Goal: Task Accomplishment & Management: Manage account settings

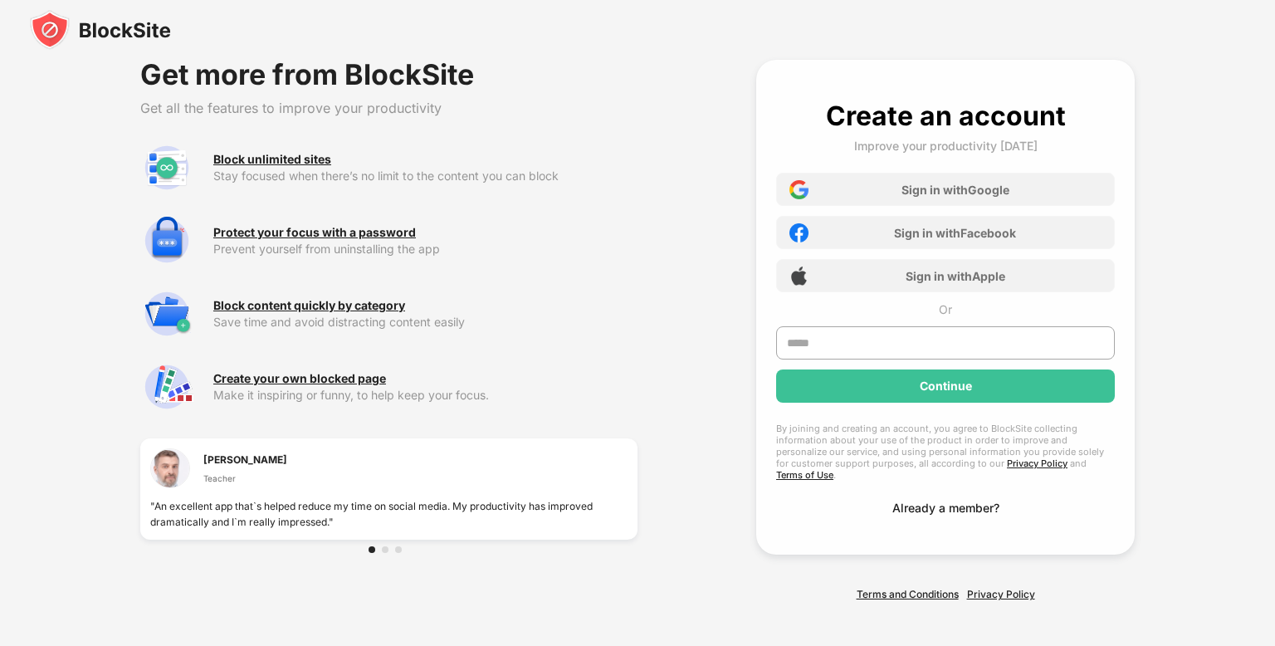
click at [904, 500] on div "Already a member?" at bounding box center [945, 507] width 107 height 14
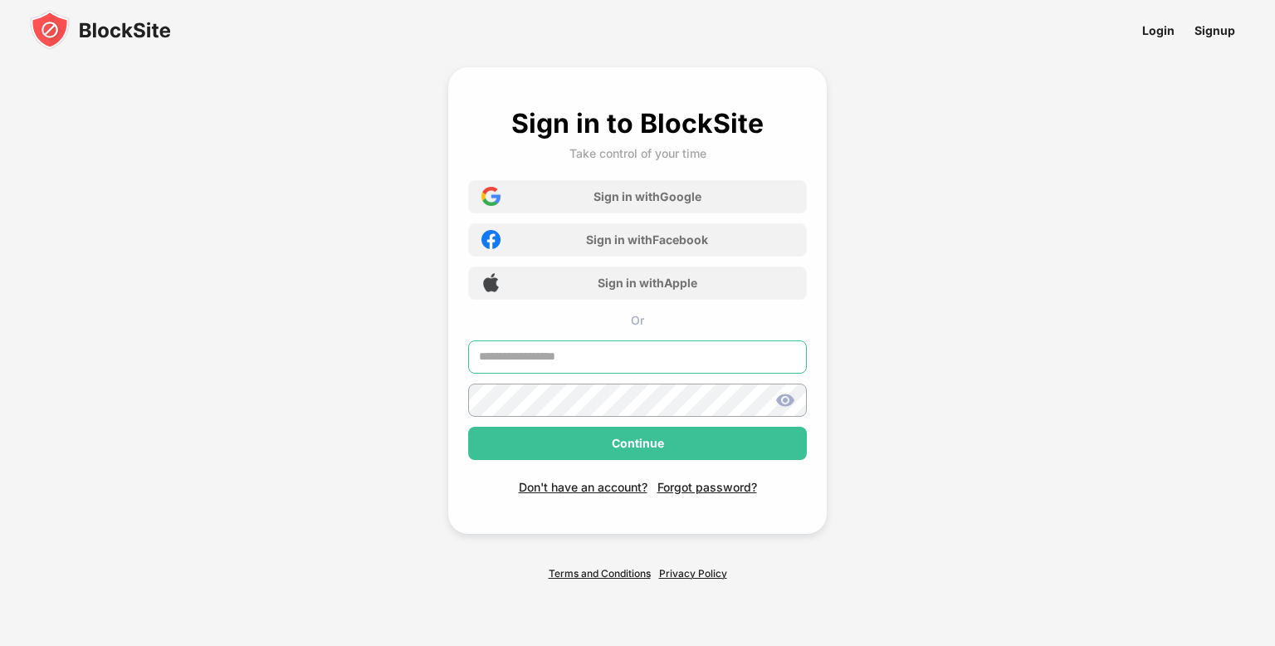
type input "**********"
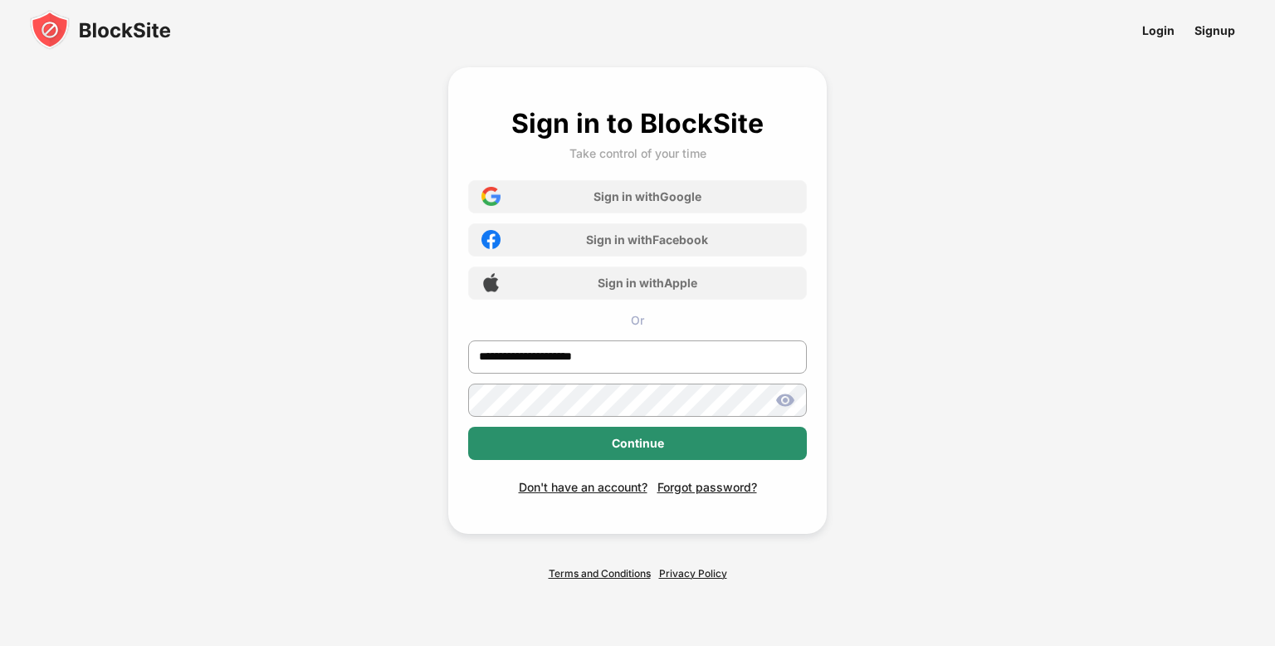
click at [497, 430] on div "Continue" at bounding box center [637, 442] width 339 height 33
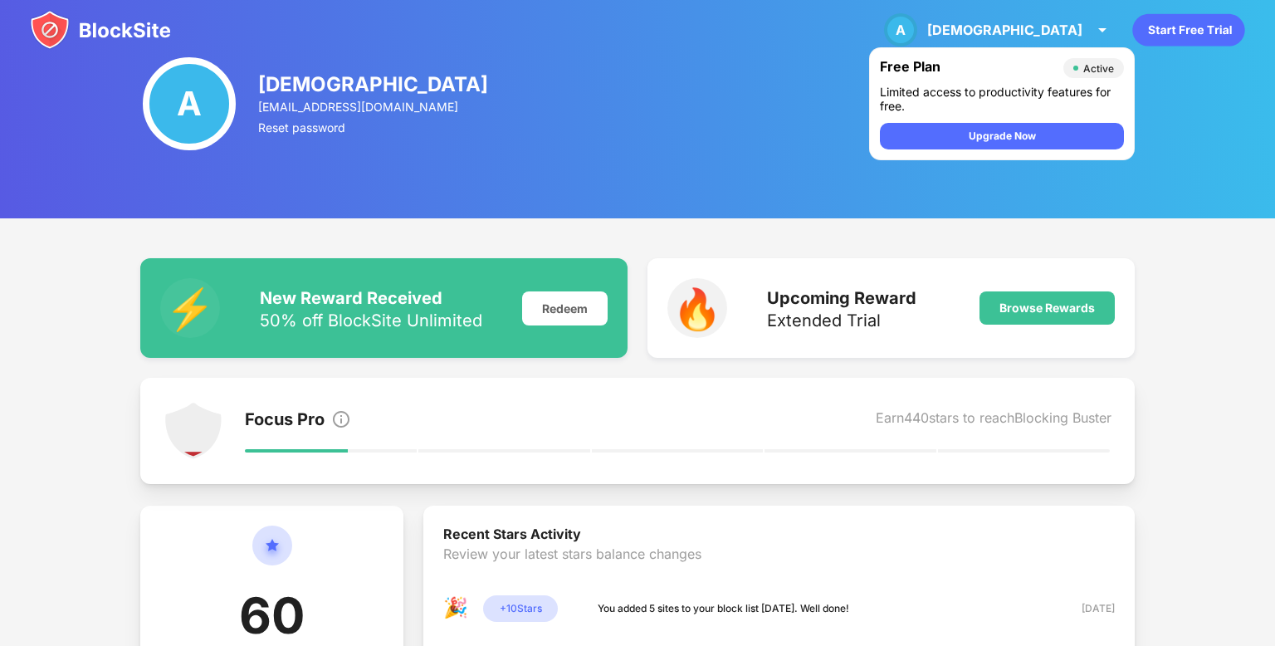
scroll to position [171, 0]
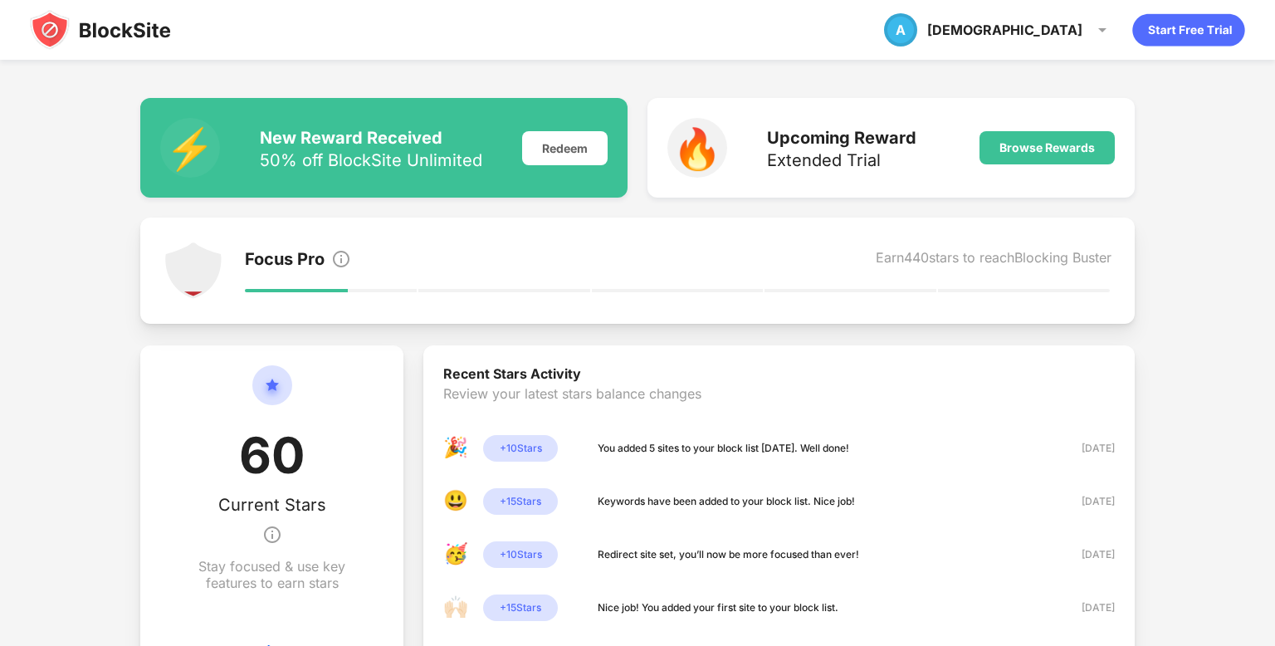
click at [102, 33] on img at bounding box center [100, 30] width 141 height 40
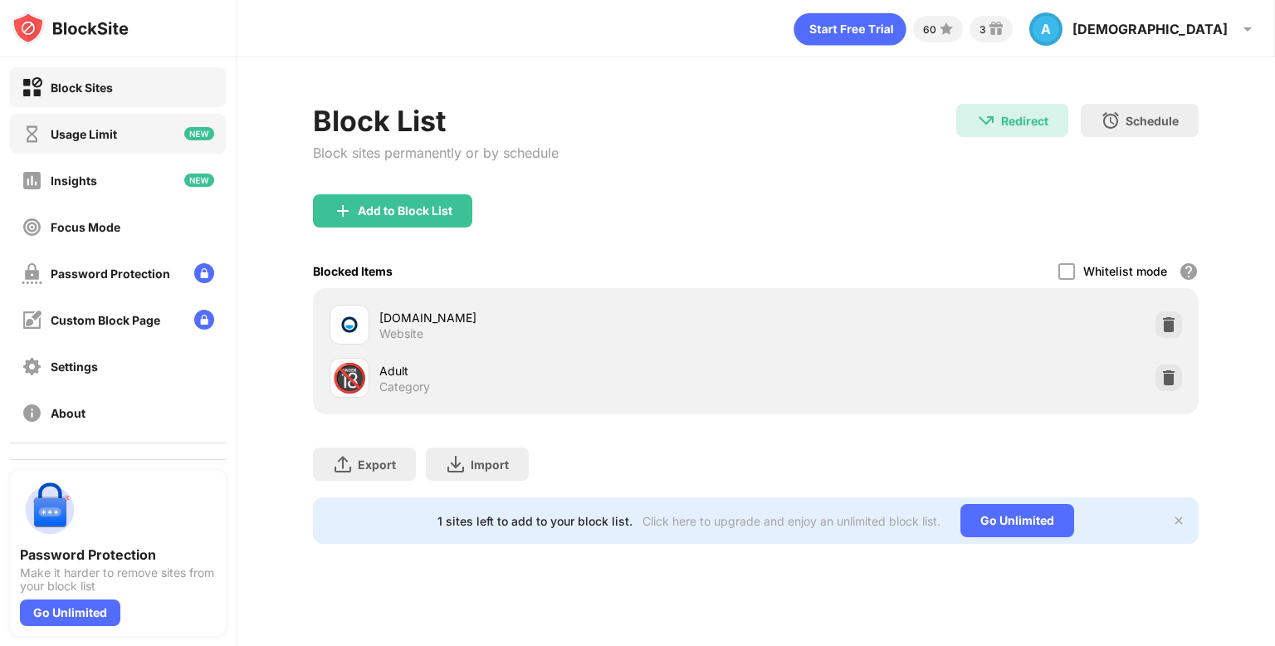
click at [94, 144] on div "Usage Limit" at bounding box center [118, 134] width 216 height 40
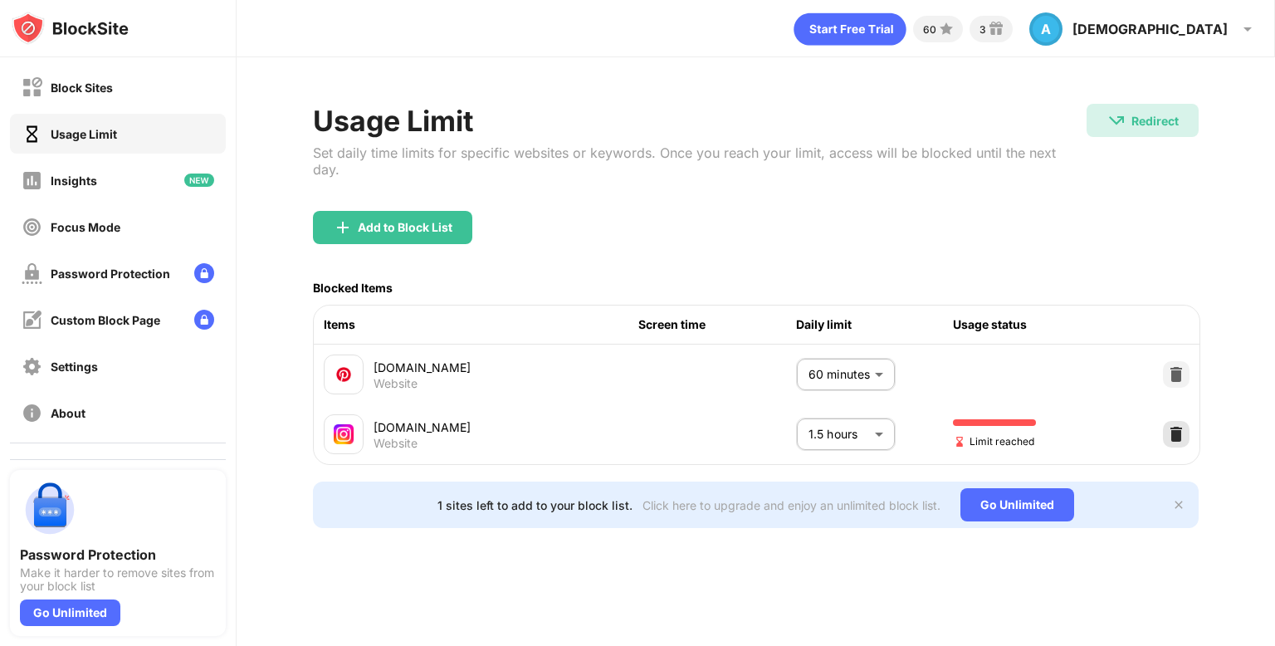
click at [1172, 421] on div at bounding box center [1175, 434] width 27 height 27
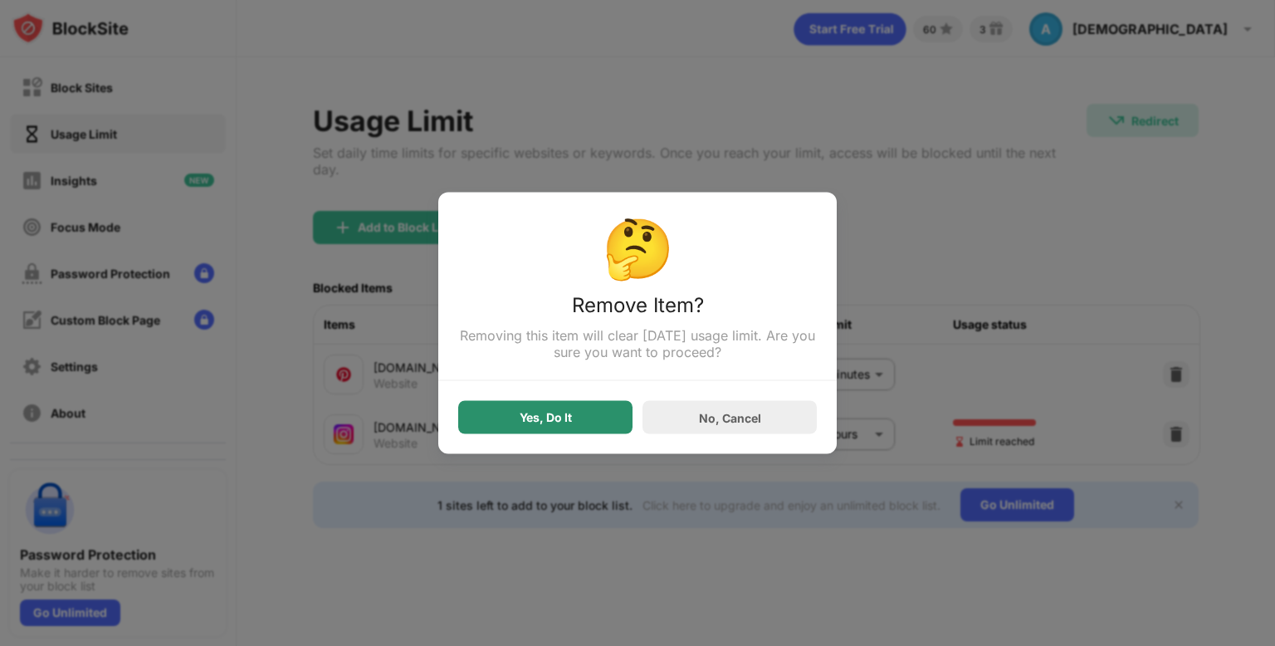
click at [571, 408] on div "Yes, Do It" at bounding box center [545, 417] width 174 height 33
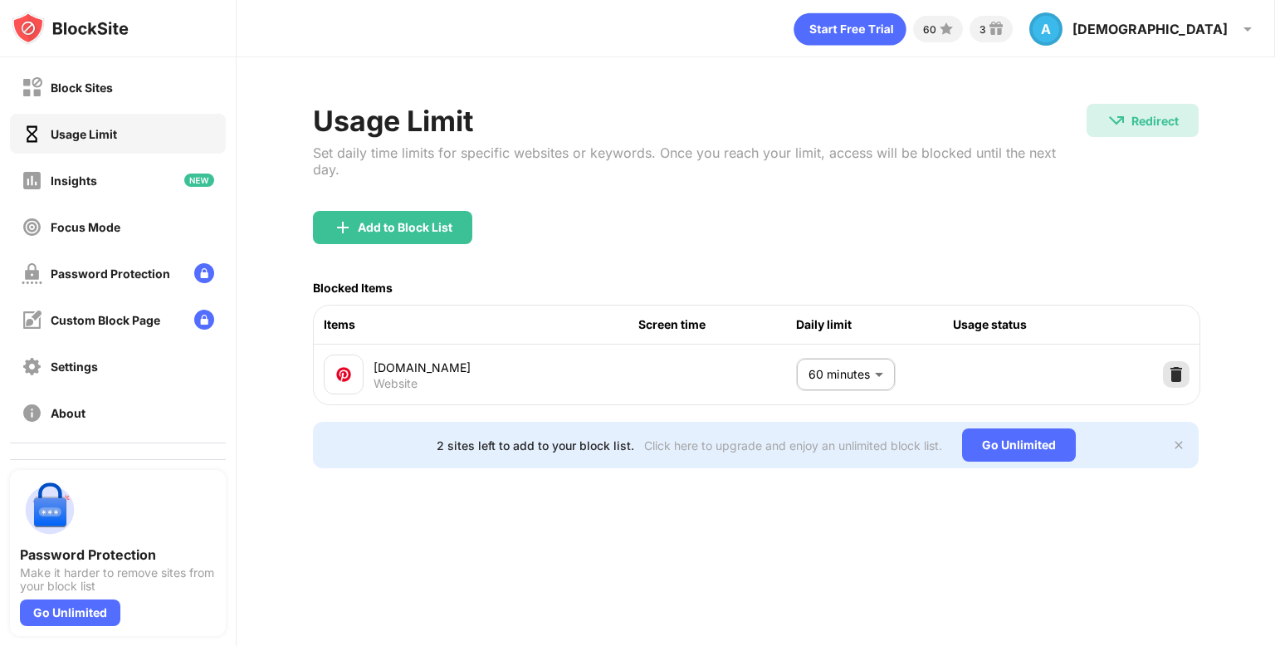
click at [1186, 361] on div at bounding box center [1175, 374] width 27 height 27
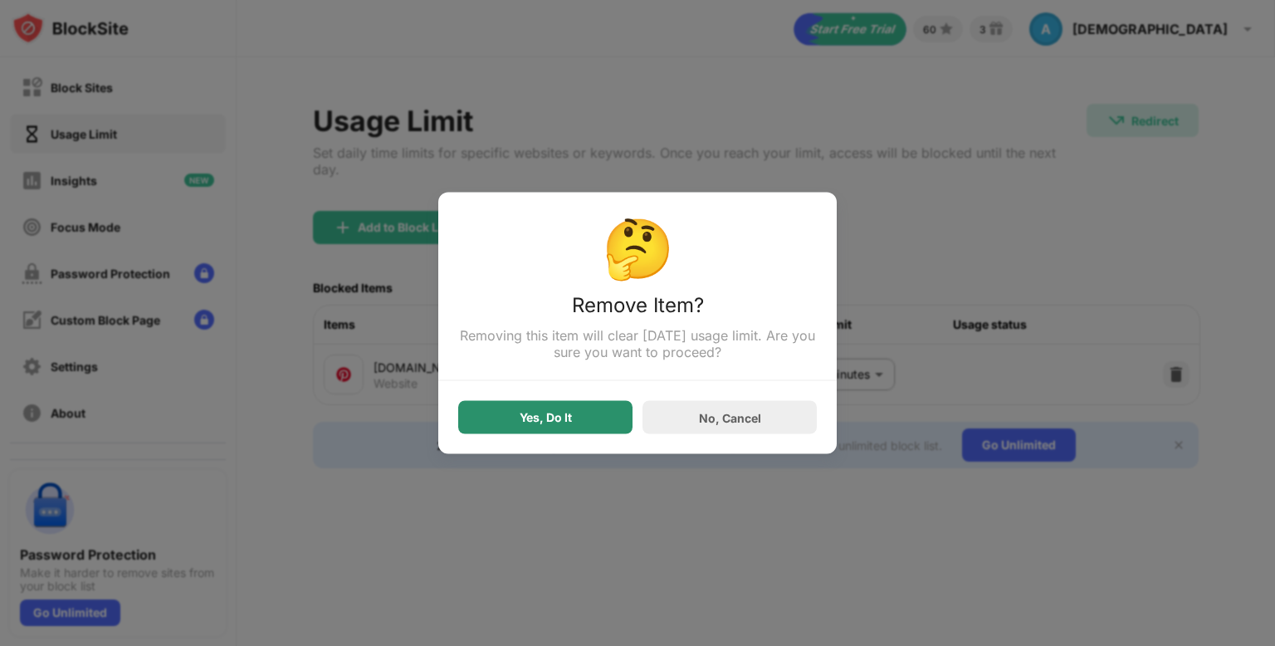
click at [556, 416] on div "Yes, Do It" at bounding box center [545, 417] width 52 height 13
